Goal: Transaction & Acquisition: Purchase product/service

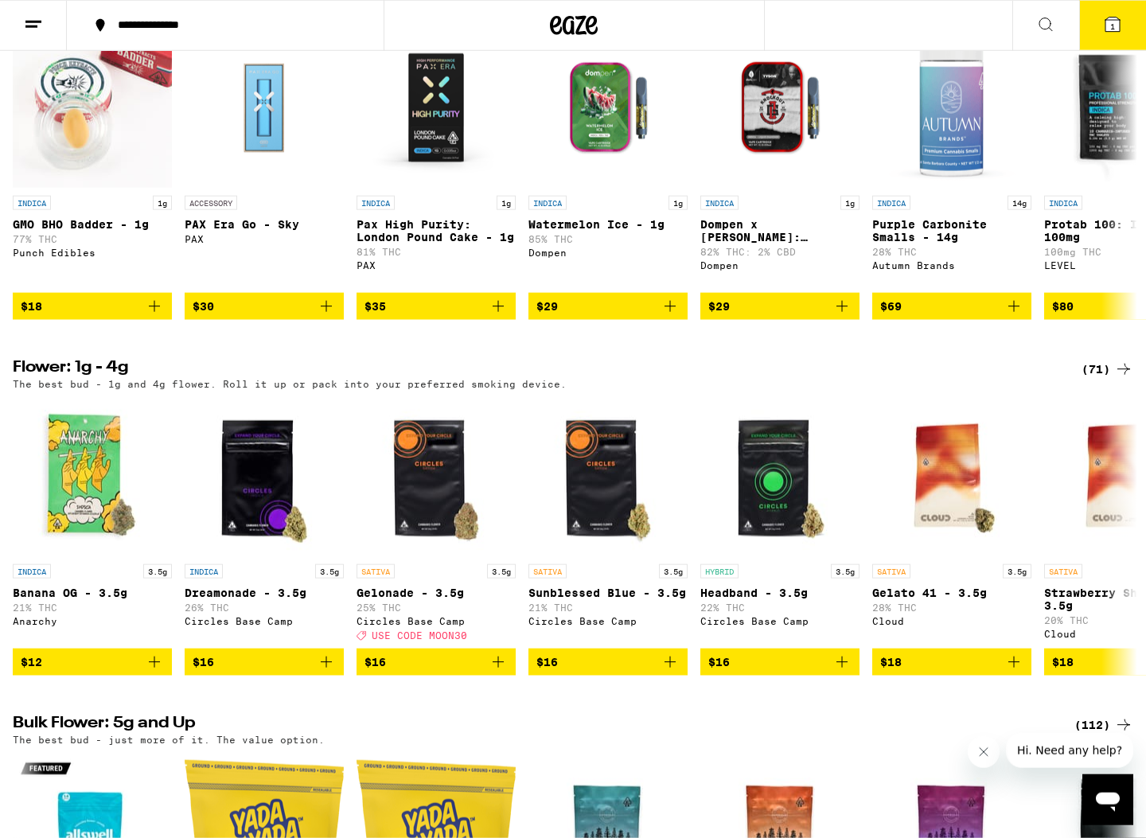
scroll to position [1357, 0]
